Goal: Task Accomplishment & Management: Use online tool/utility

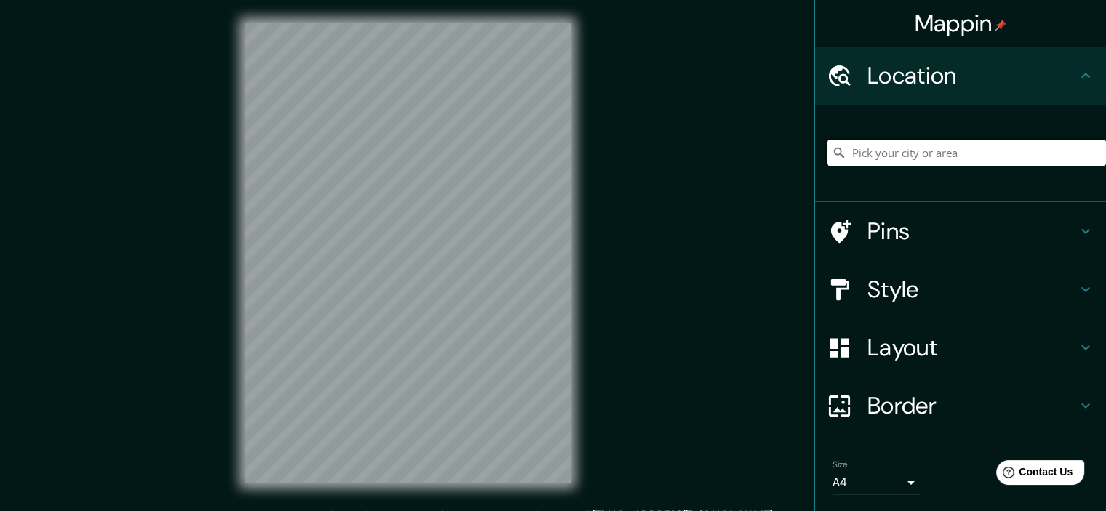
click at [949, 150] on input "Pick your city or area" at bounding box center [966, 153] width 279 height 26
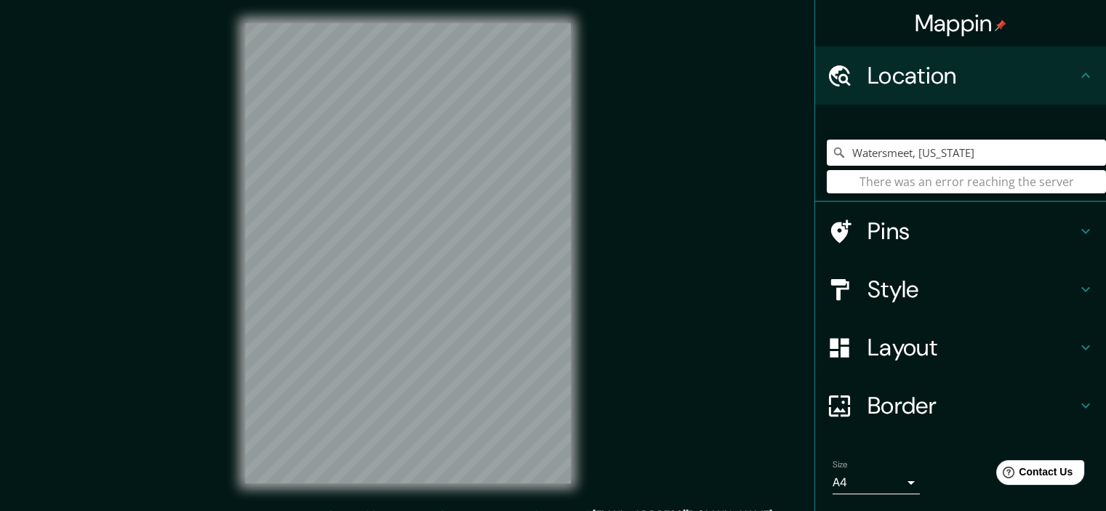
type input "Watersmeet, [US_STATE]"
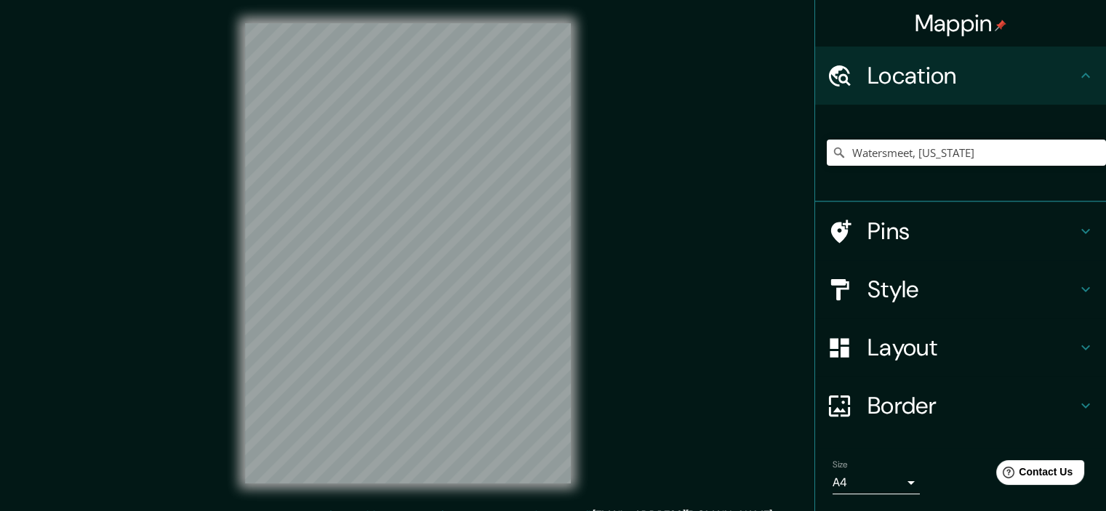
click at [834, 148] on icon at bounding box center [839, 153] width 10 height 10
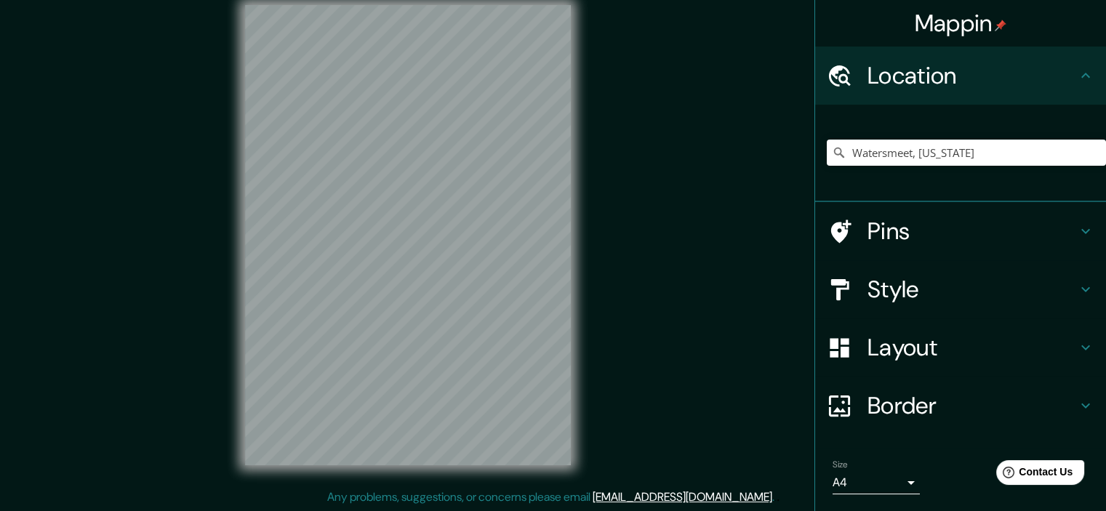
scroll to position [44, 0]
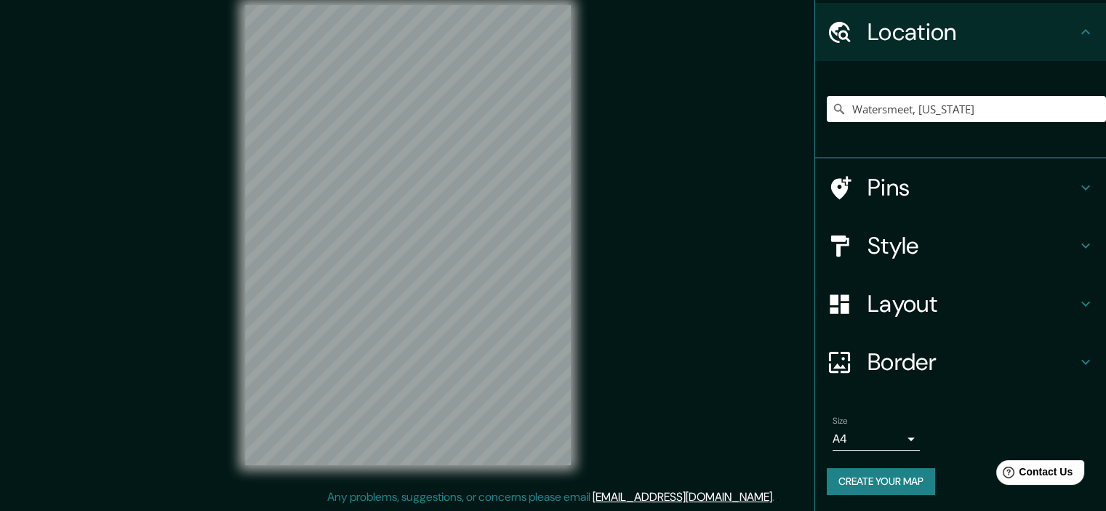
click at [878, 482] on button "Create your map" at bounding box center [881, 481] width 108 height 27
